Goal: Task Accomplishment & Management: Manage account settings

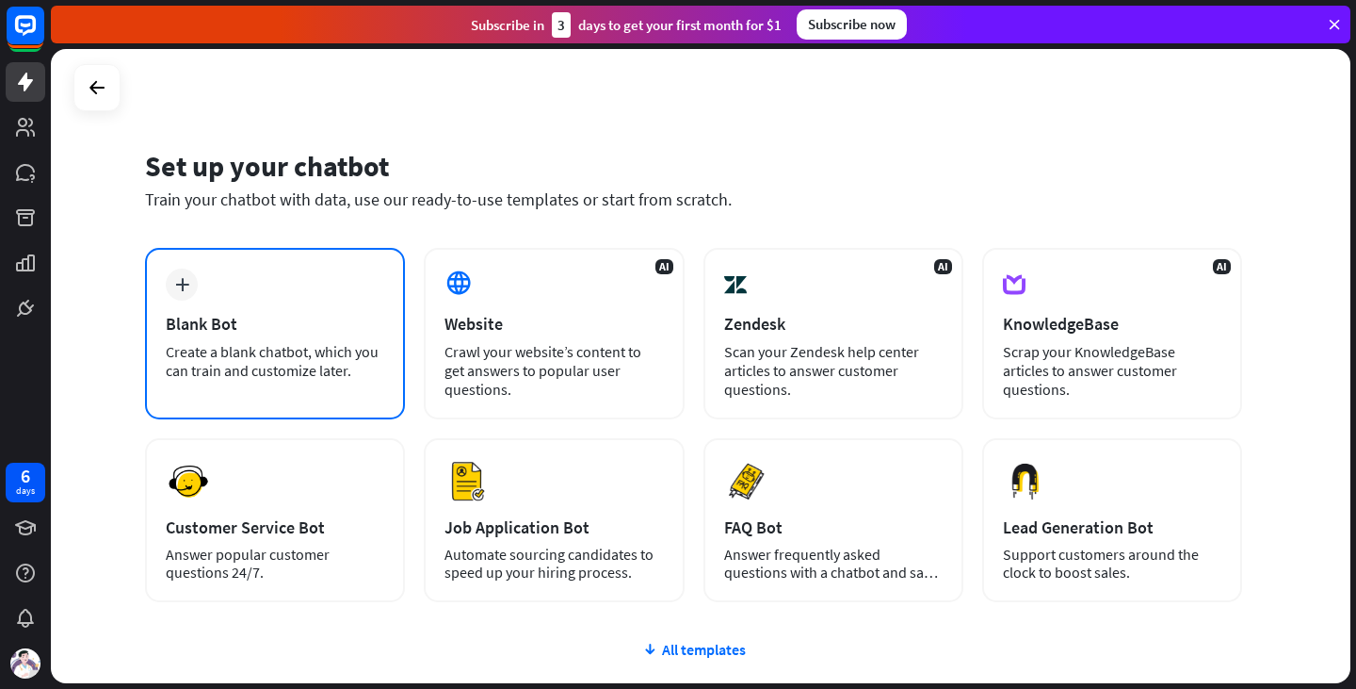
click at [249, 307] on div "plus Blank Bot Create a blank chatbot, which you can train and customize later." at bounding box center [275, 333] width 260 height 171
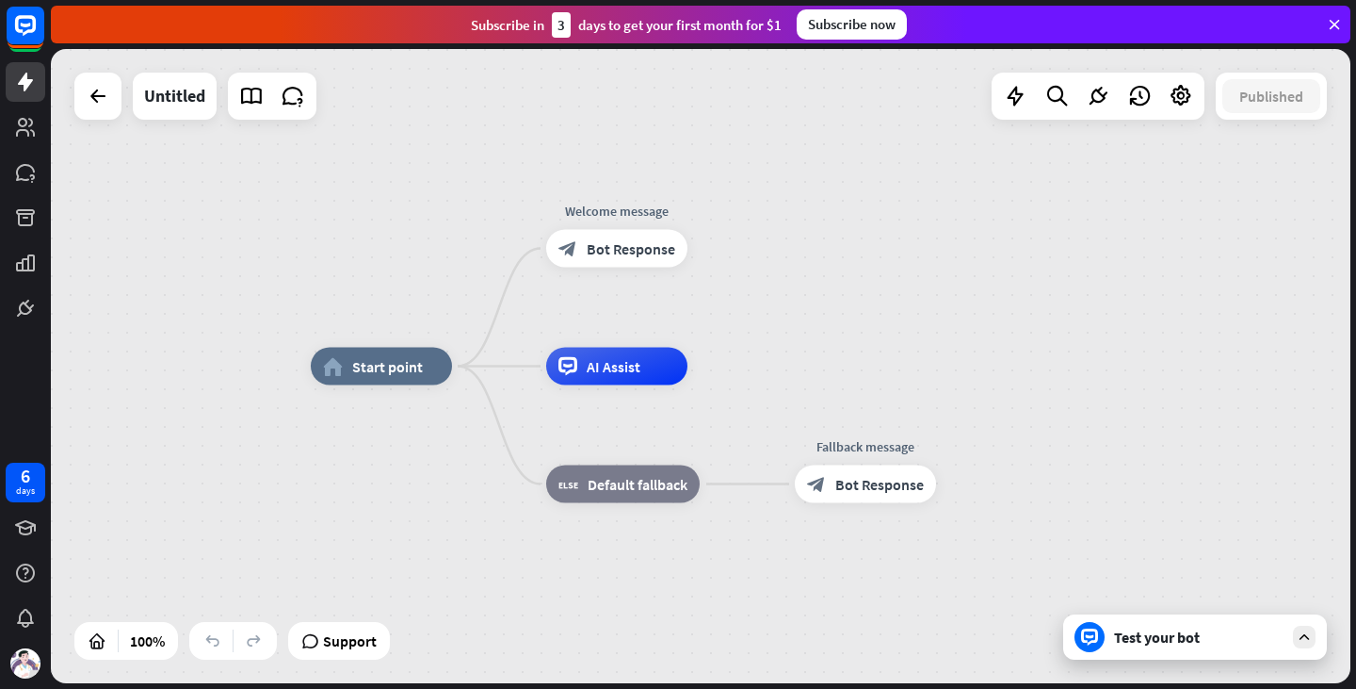
click at [827, 162] on div "home_2 Start point Welcome message block_bot_response Bot Response AI Assist bl…" at bounding box center [701, 366] width 1300 height 634
click at [433, 385] on div "Edit name more_horiz plus home_2 Start point" at bounding box center [381, 367] width 141 height 38
click at [479, 374] on div "plus" at bounding box center [476, 366] width 28 height 28
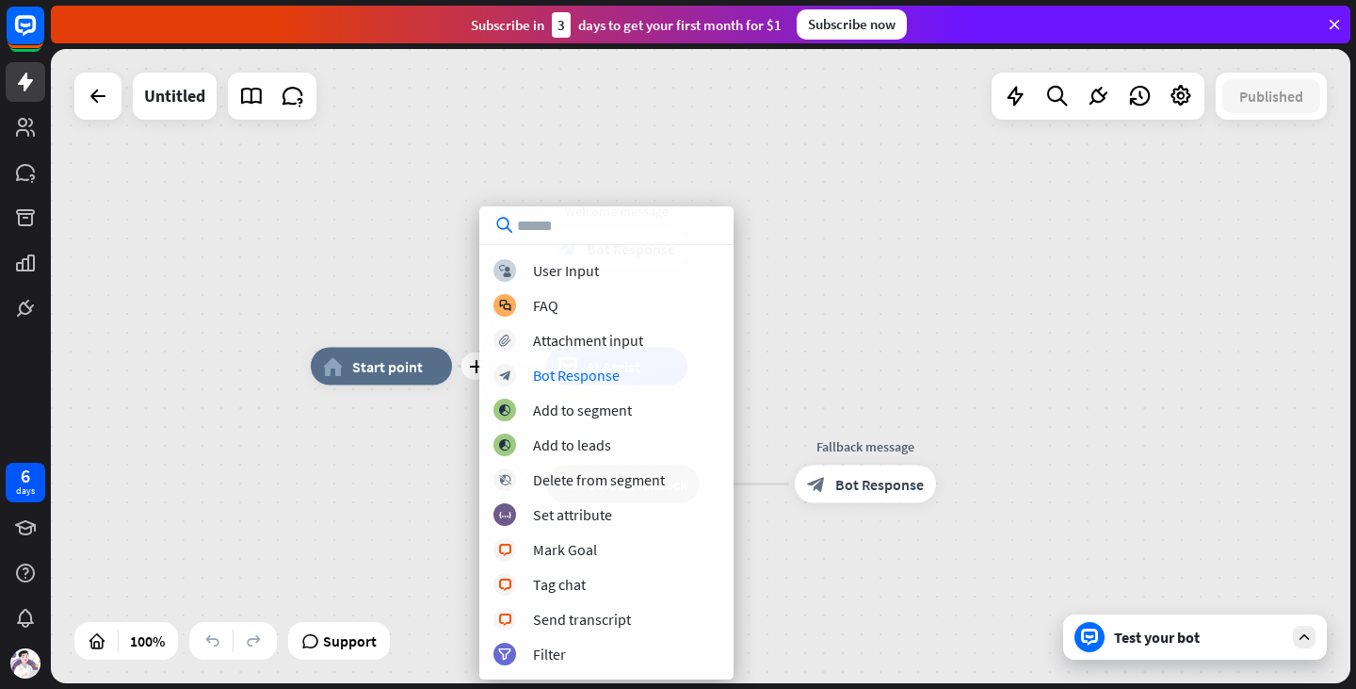
click at [334, 268] on div "plus home_2 Start point Welcome message block_bot_response Bot Response AI Assi…" at bounding box center [701, 366] width 1300 height 634
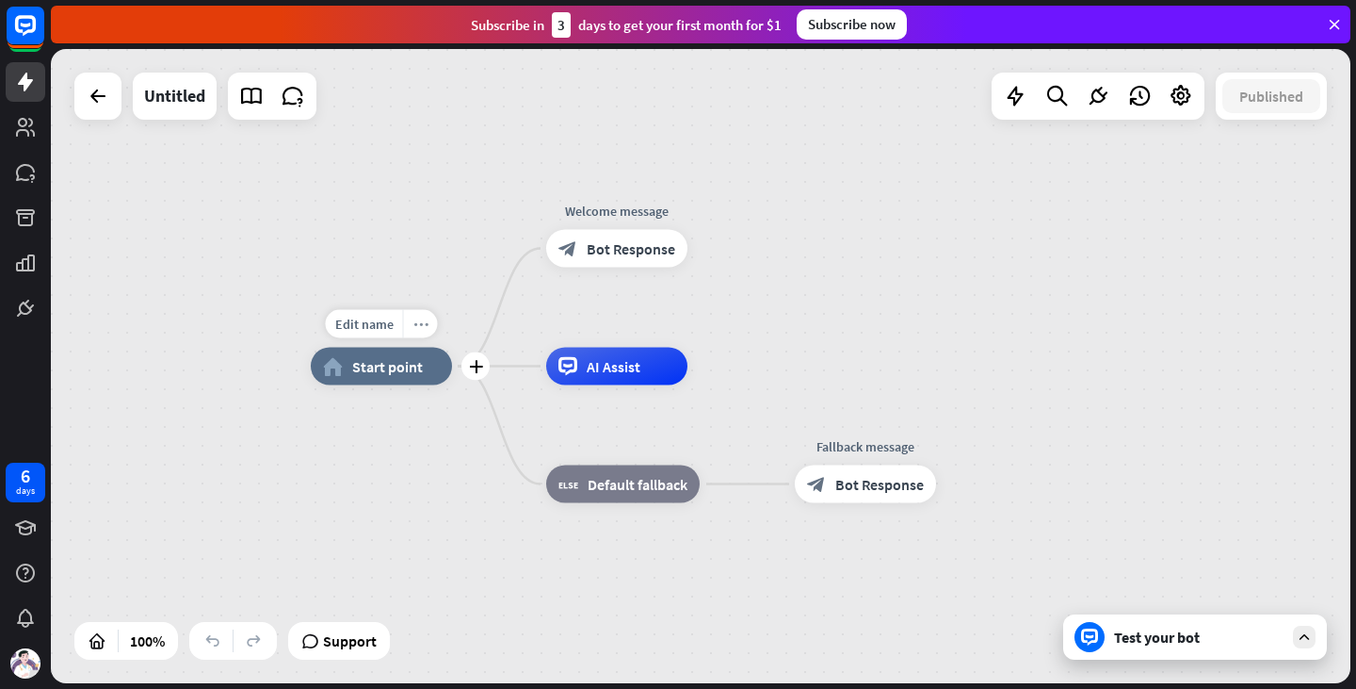
click at [427, 329] on icon "more_horiz" at bounding box center [421, 323] width 15 height 14
click at [346, 288] on div "home_2 Start point Welcome message block_bot_response Bot Response AI Assist bl…" at bounding box center [701, 366] width 1300 height 634
click at [30, 90] on icon at bounding box center [25, 82] width 23 height 23
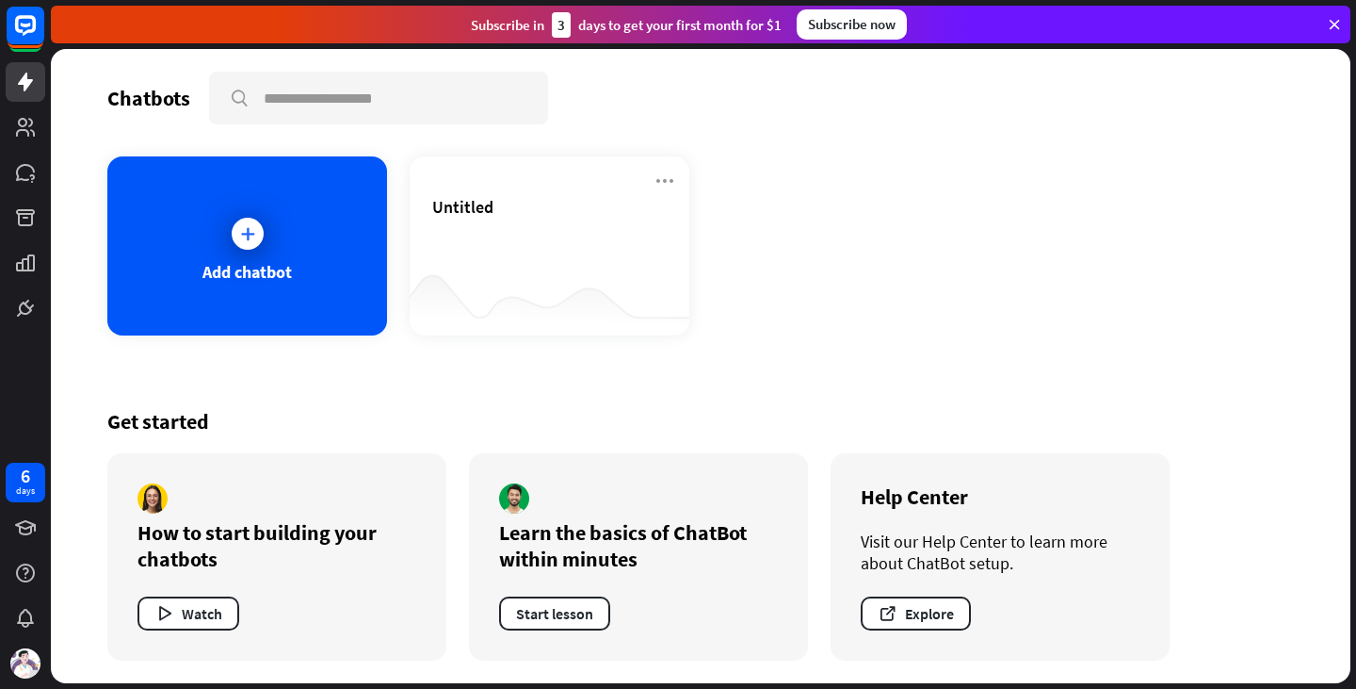
drag, startPoint x: 107, startPoint y: 567, endPoint x: 103, endPoint y: 592, distance: 24.9
click at [103, 579] on div "Chatbots search Add chatbot Untitled Get started How to start building your cha…" at bounding box center [701, 366] width 1300 height 634
click at [40, 668] on img at bounding box center [25, 663] width 30 height 30
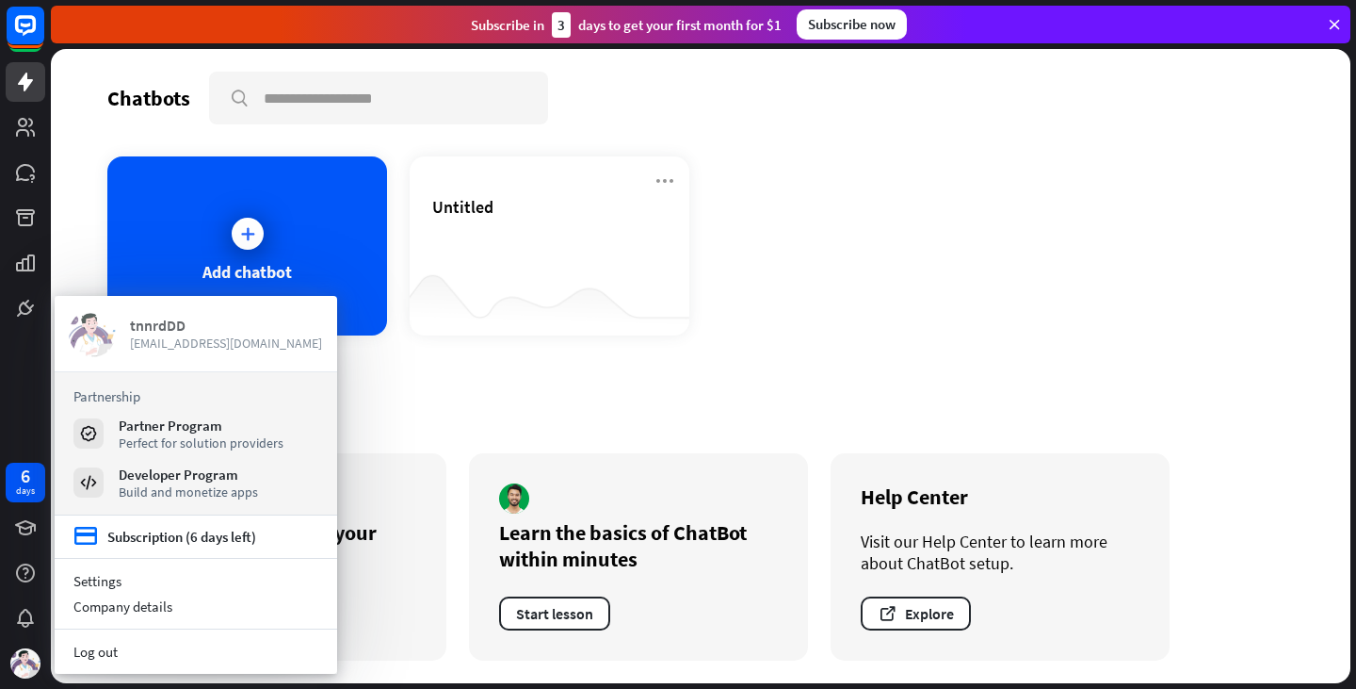
click at [124, 322] on link "tnnrdDD tnnrd@powerscrews.com" at bounding box center [196, 333] width 254 height 47
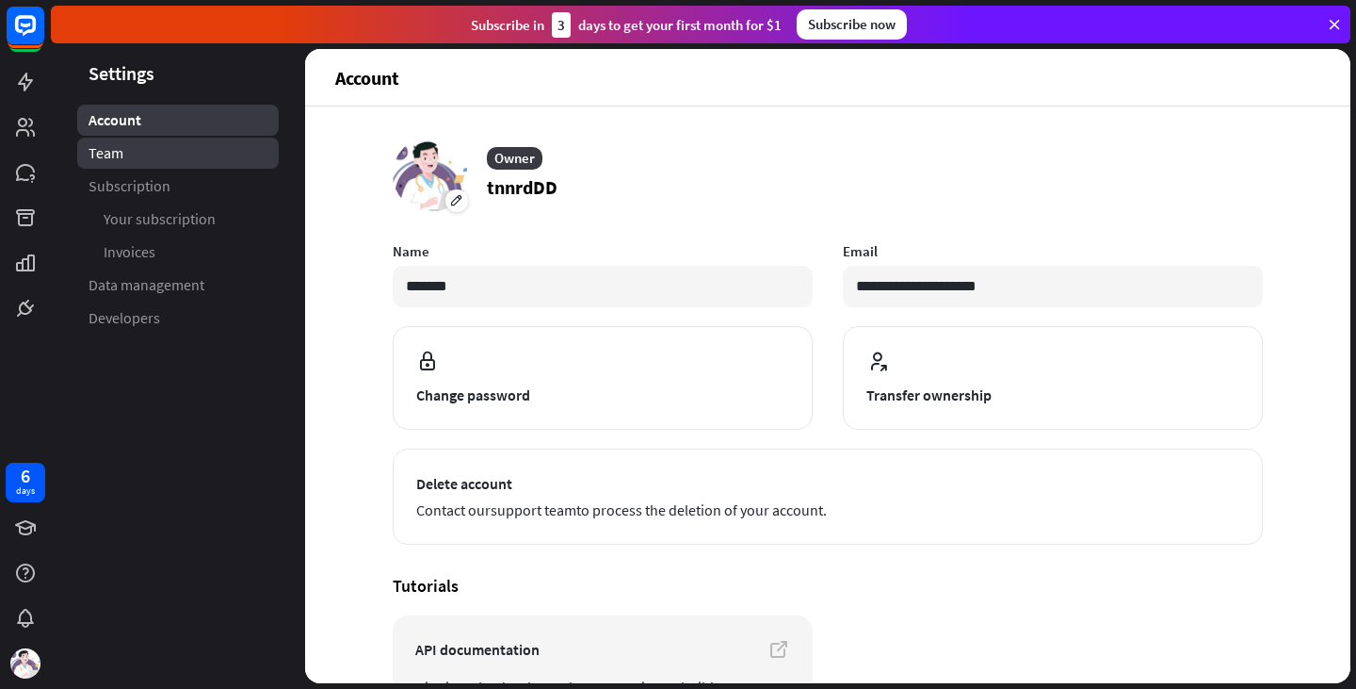
click at [146, 147] on link "Team" at bounding box center [178, 153] width 202 height 31
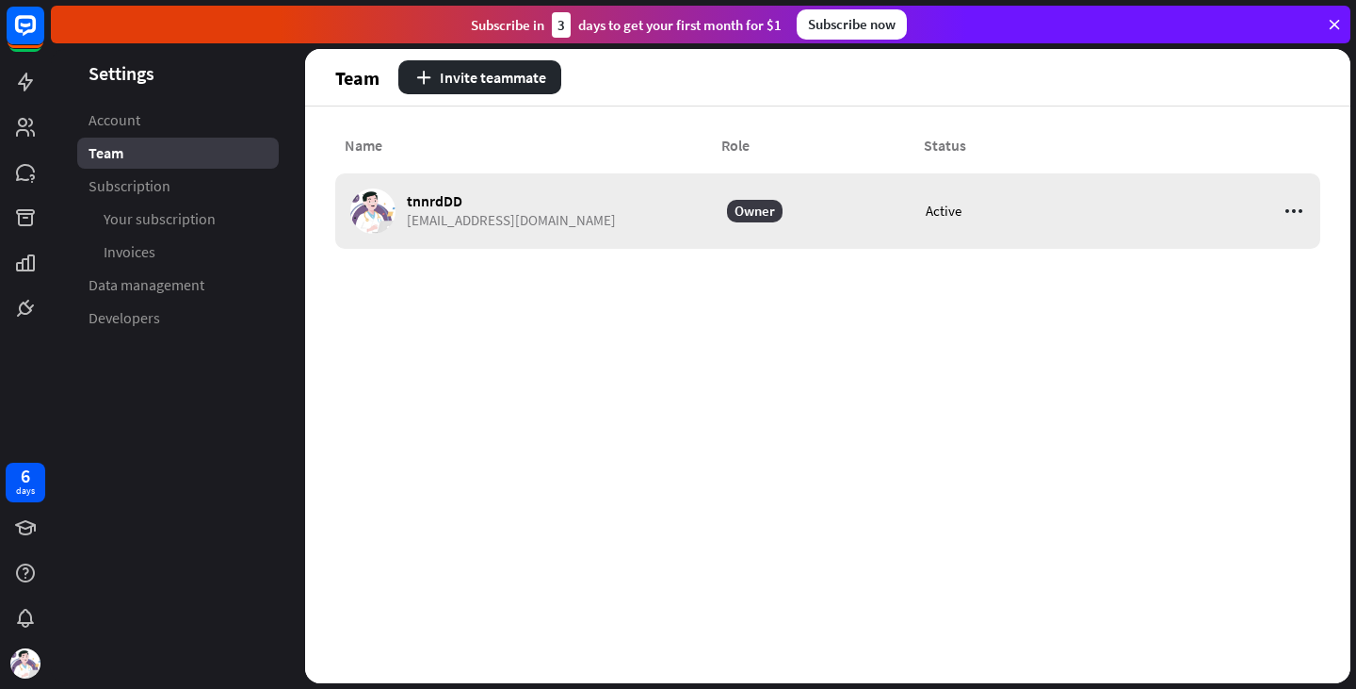
click at [1296, 205] on icon at bounding box center [1294, 211] width 23 height 23
click at [773, 354] on div "Name Role Status tnnrdDD tnnrd@powerscrews.com Owner Active" at bounding box center [828, 394] width 1046 height 576
click at [470, 345] on div "Name Role Status tnnrdDD tnnrd@powerscrews.com Owner Active" at bounding box center [828, 394] width 1046 height 576
click at [484, 86] on button "Invite teammate" at bounding box center [479, 77] width 163 height 34
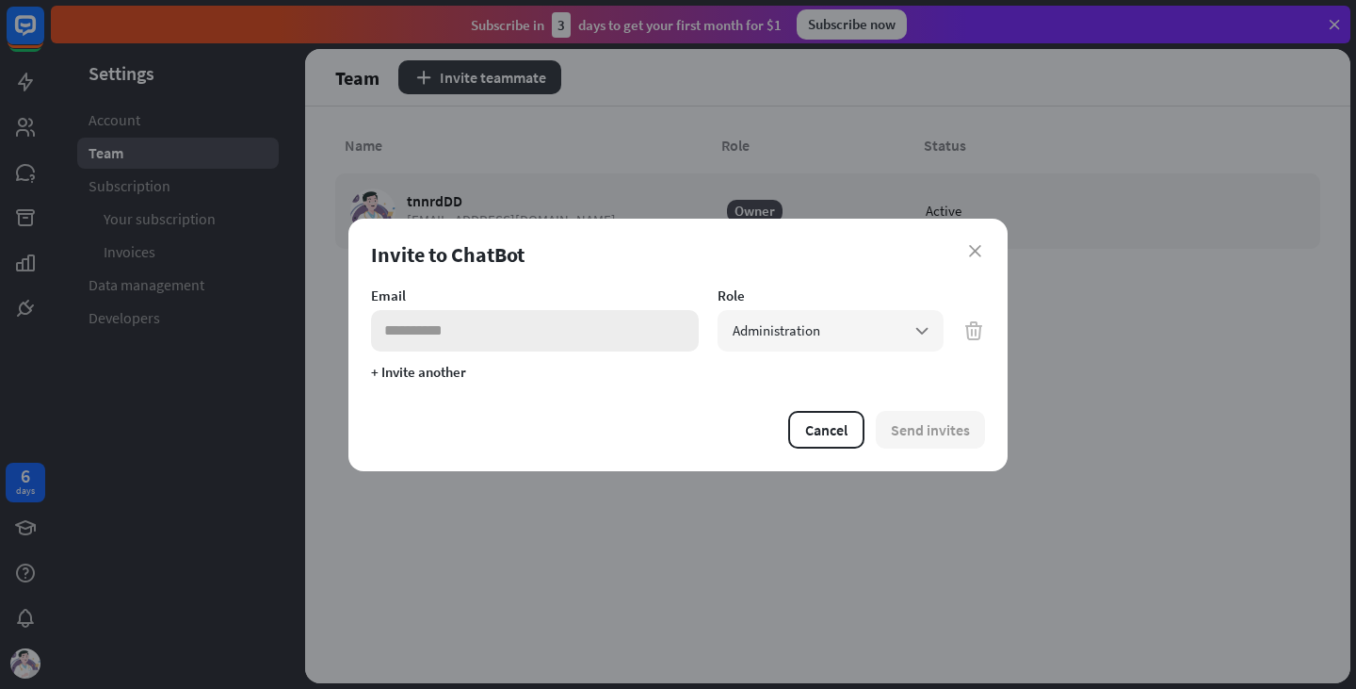
click at [488, 339] on input "email" at bounding box center [535, 330] width 328 height 41
click at [760, 333] on span "Administration" at bounding box center [777, 330] width 88 height 18
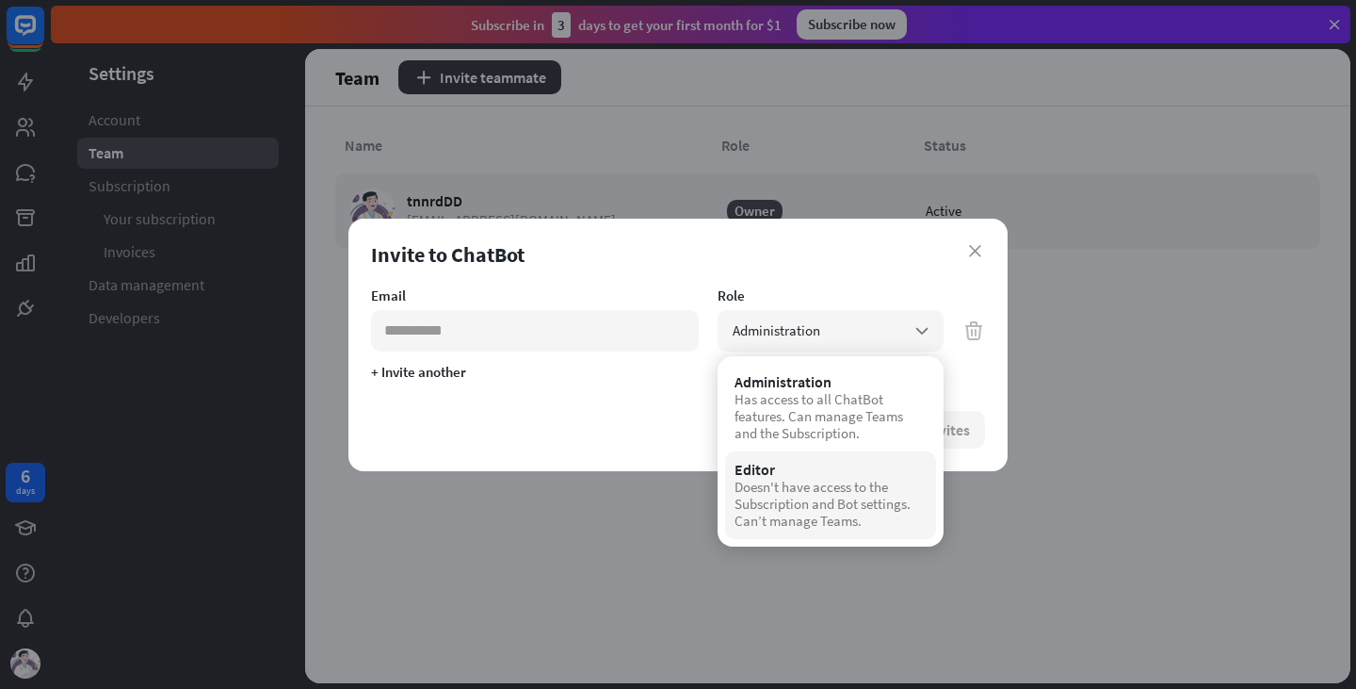
click at [761, 508] on div "Doesn't have access to the Subscription and Bot settings. Can’t manage Teams." at bounding box center [831, 503] width 192 height 51
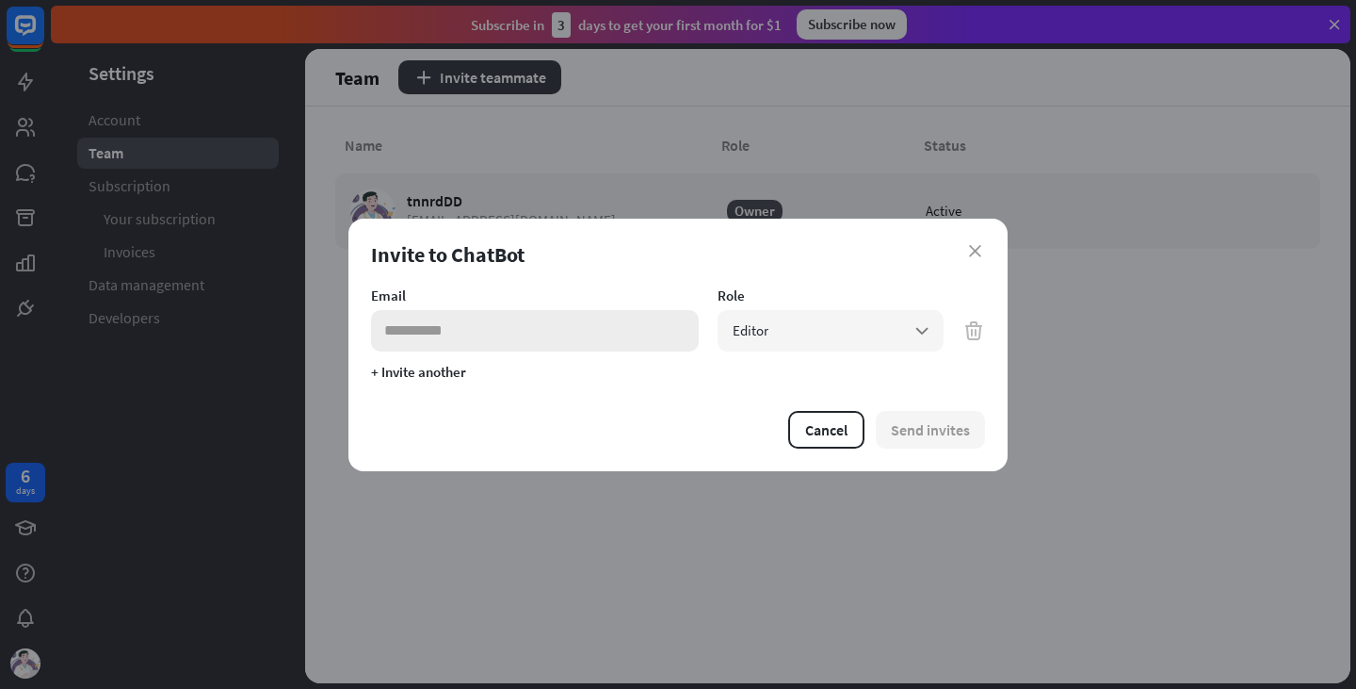
click at [506, 335] on input "email" at bounding box center [535, 330] width 328 height 41
click at [471, 342] on input "email" at bounding box center [535, 330] width 328 height 41
click at [553, 330] on input "email" at bounding box center [535, 330] width 328 height 41
paste input "**********"
type input "**********"
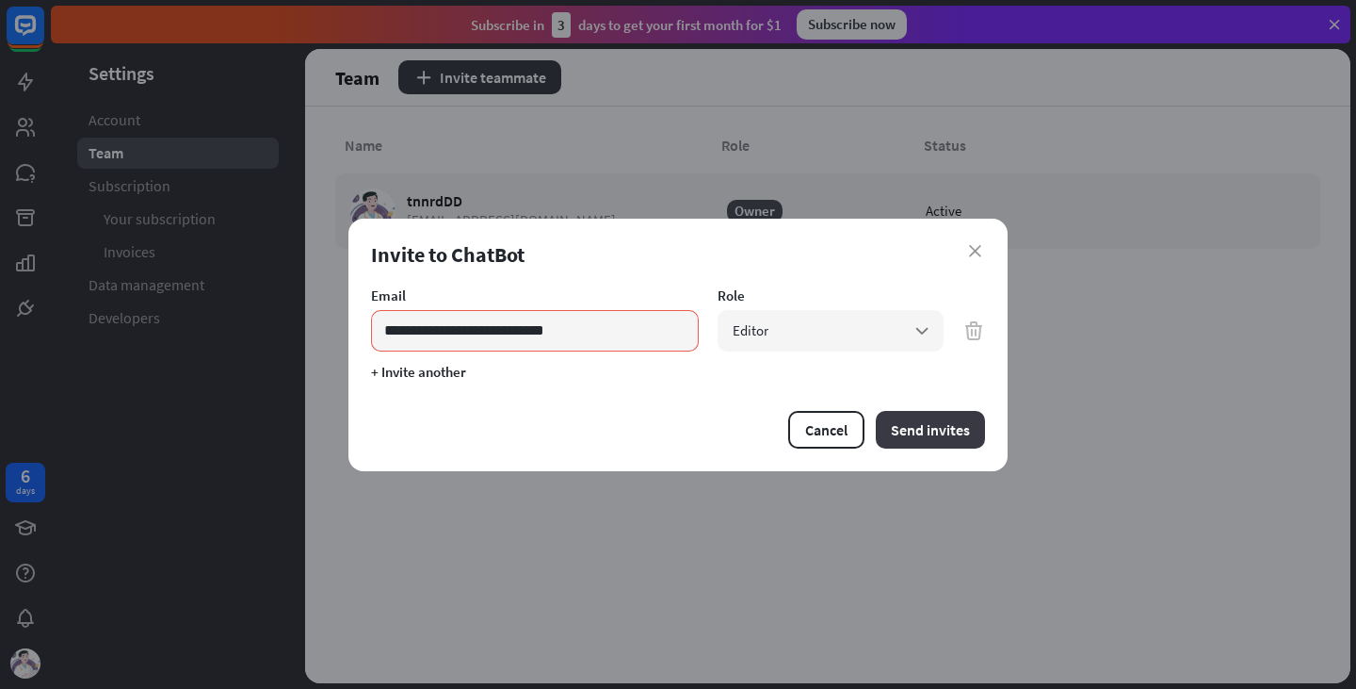
click at [913, 433] on button "Send invites" at bounding box center [930, 430] width 109 height 38
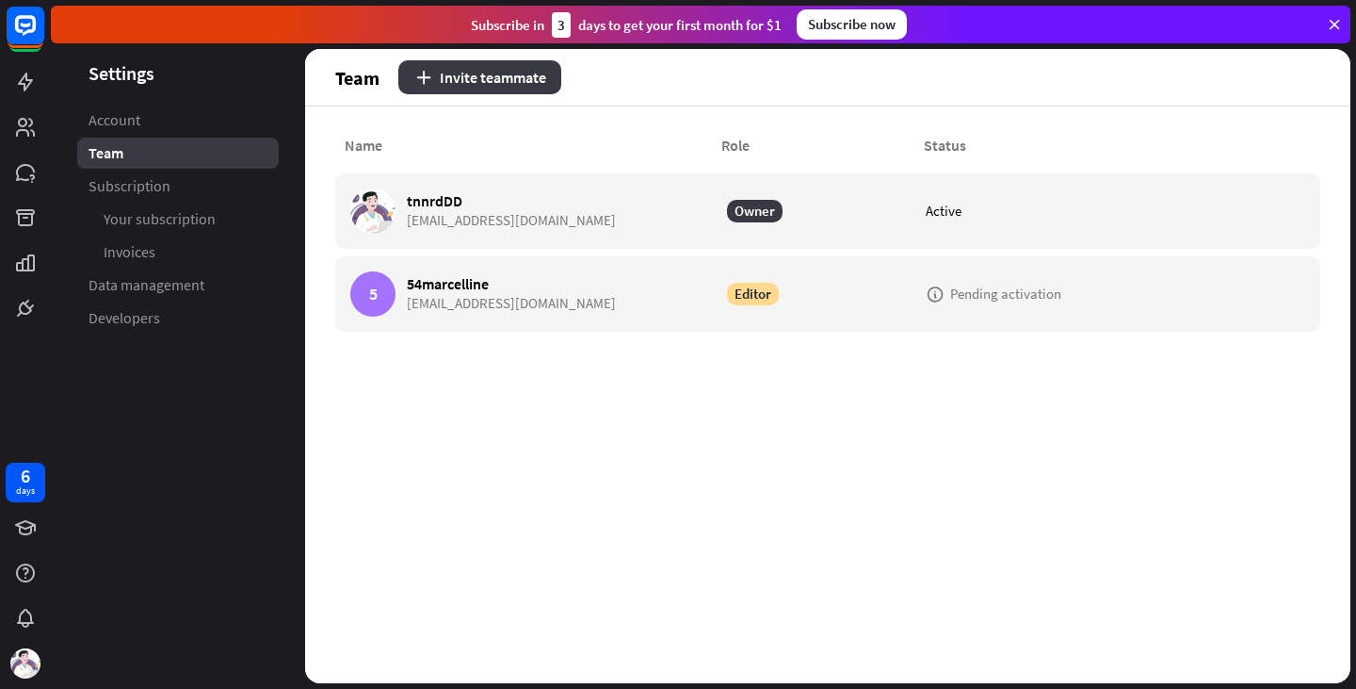
click at [538, 92] on button "Invite teammate" at bounding box center [479, 77] width 163 height 34
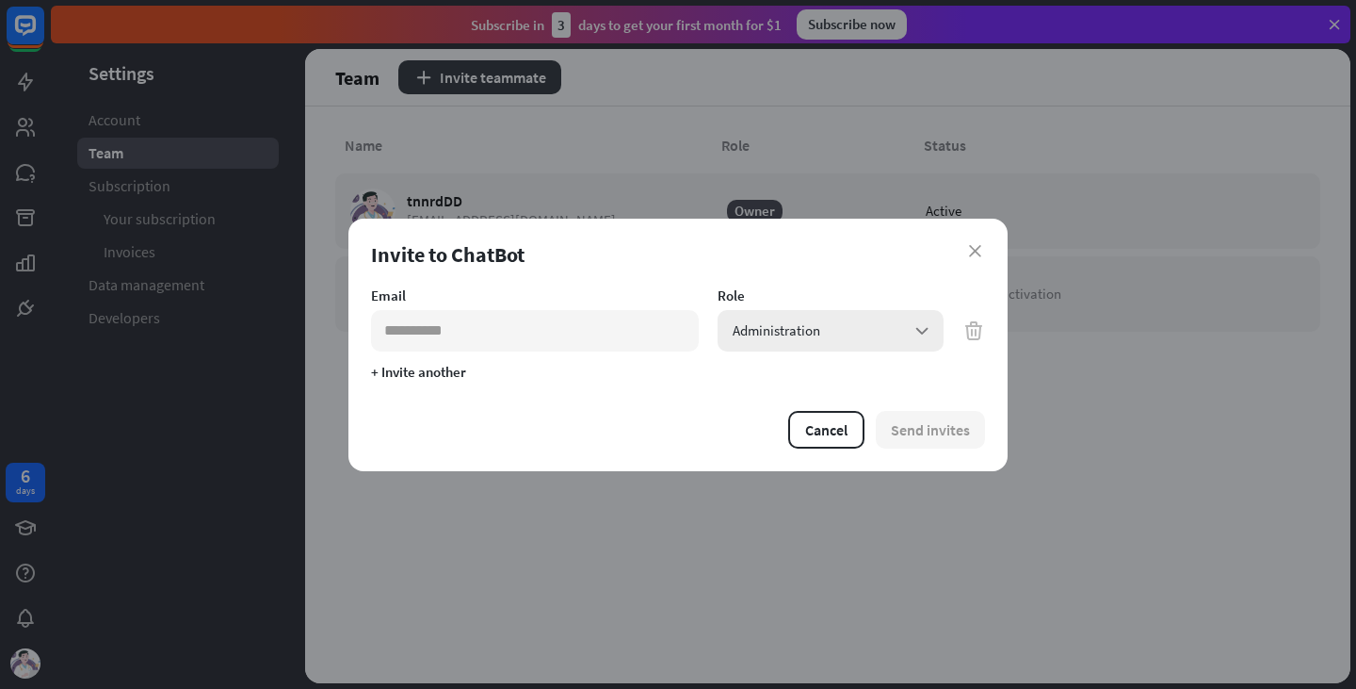
click at [900, 335] on div "Administration arrow_down" at bounding box center [831, 330] width 226 height 41
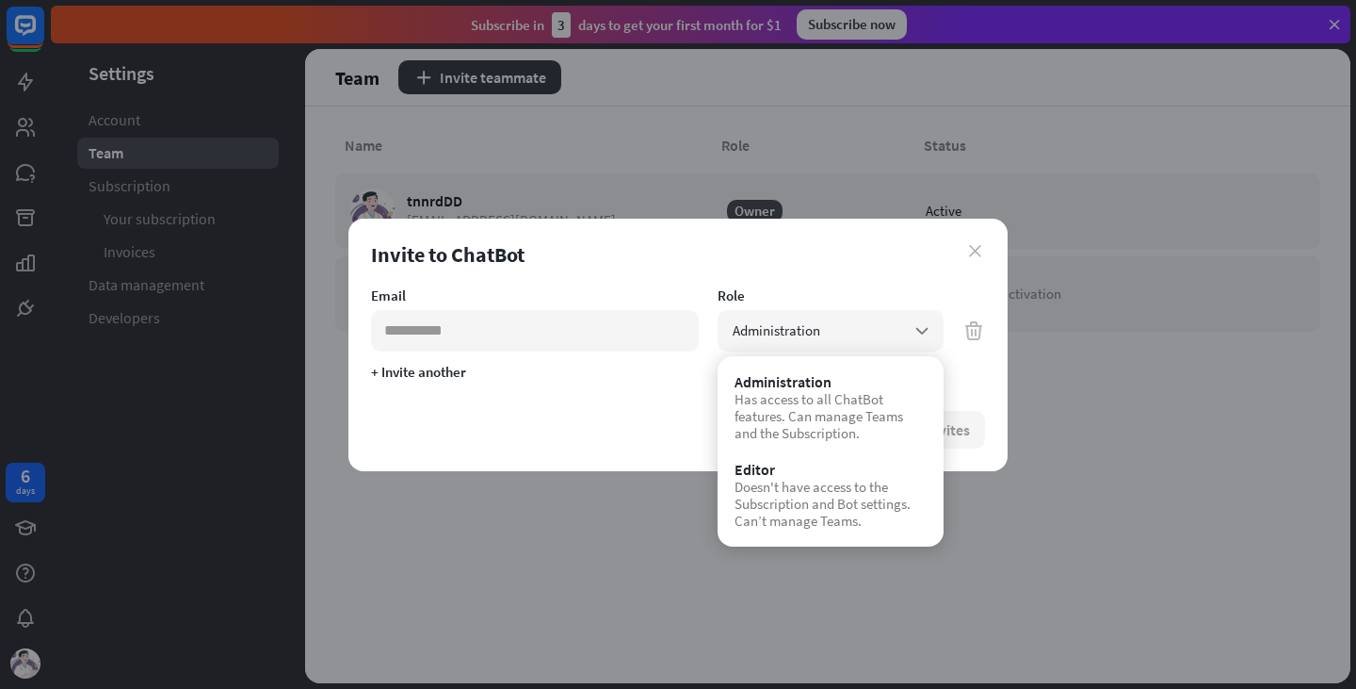
click at [970, 251] on icon "close" at bounding box center [975, 251] width 12 height 12
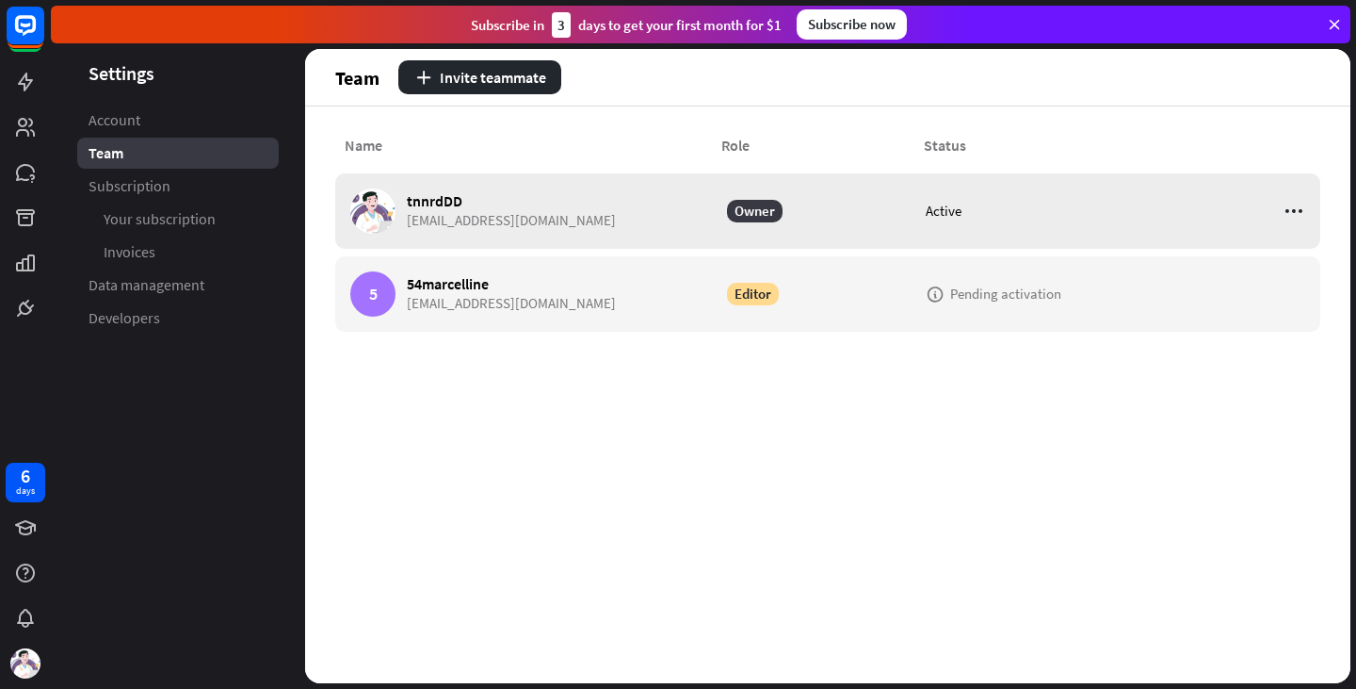
drag, startPoint x: 558, startPoint y: 221, endPoint x: 405, endPoint y: 222, distance: 152.6
click at [405, 222] on div "tnnrdDD tnnrd@powerscrews.com" at bounding box center [483, 210] width 266 height 45
copy span "tnnrd@powerscrews.com"
click at [451, 122] on div "Name Role Status tnnrdDD tnnrd@powerscrews.com Owner Active 5 54marcelline 54ma…" at bounding box center [828, 394] width 1046 height 576
